Goal: Browse casually

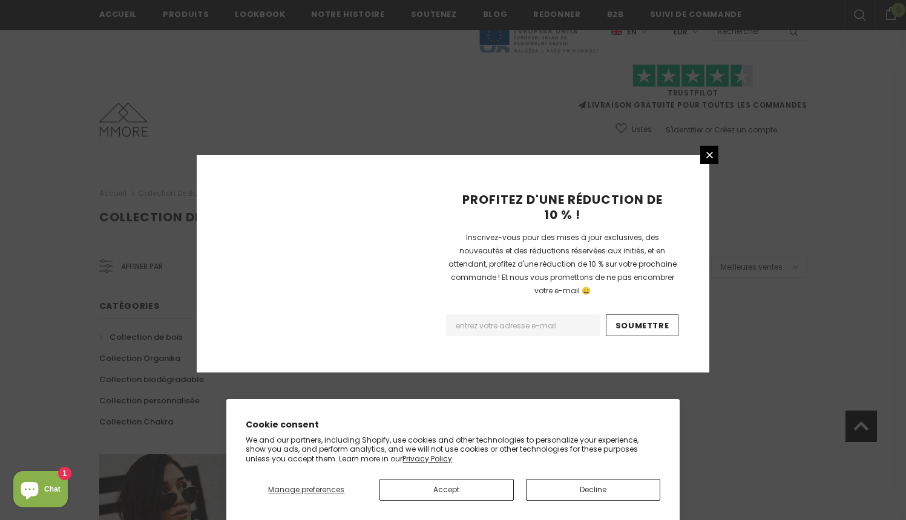
scroll to position [749, 0]
